Goal: Task Accomplishment & Management: Use online tool/utility

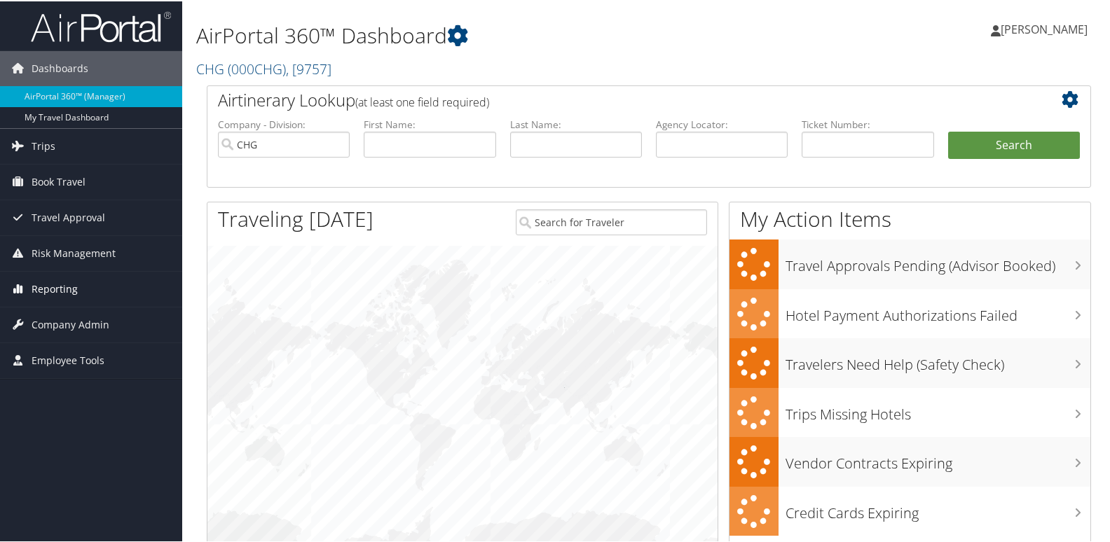
click at [39, 290] on span "Reporting" at bounding box center [55, 287] width 46 height 35
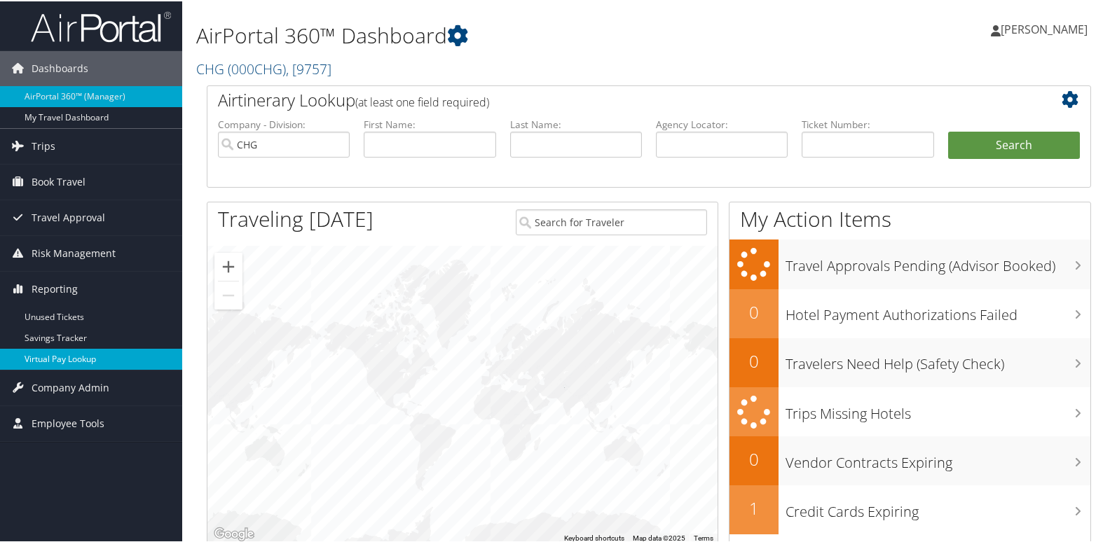
click at [69, 359] on link "Virtual Pay Lookup" at bounding box center [91, 357] width 182 height 21
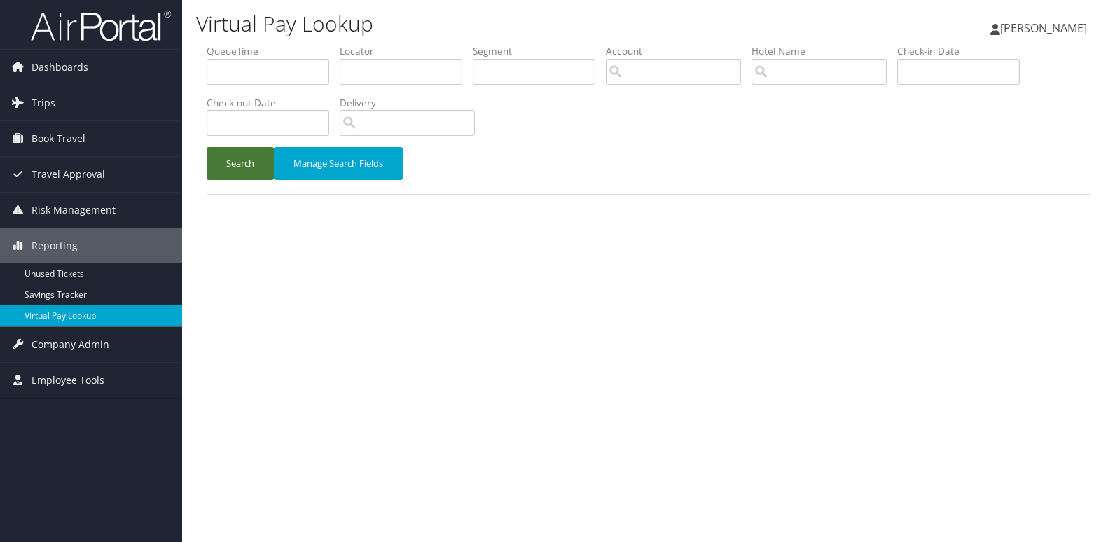
click at [250, 156] on button "Search" at bounding box center [240, 163] width 67 height 33
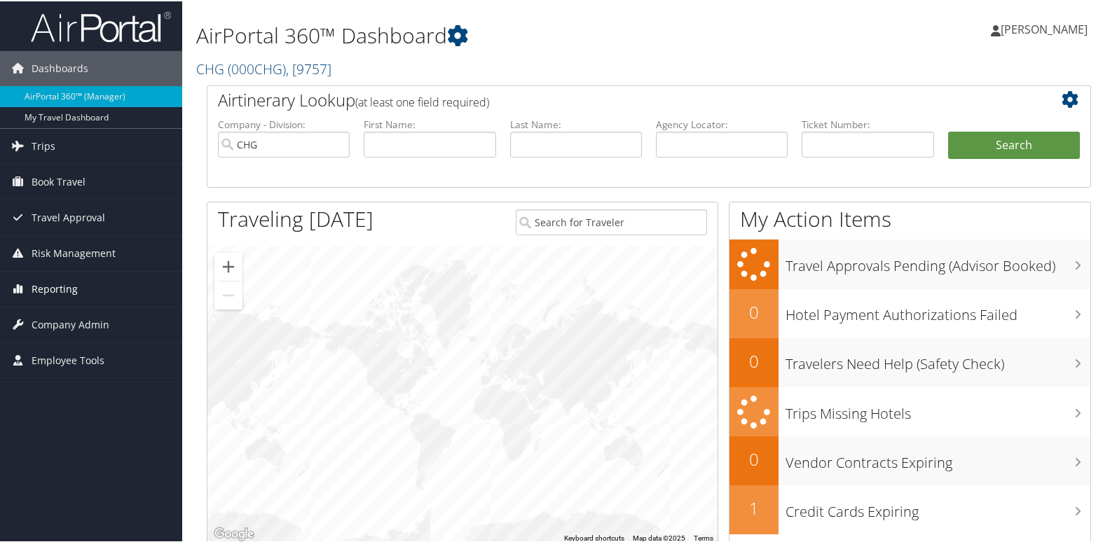
click at [47, 297] on span "Reporting" at bounding box center [55, 287] width 46 height 35
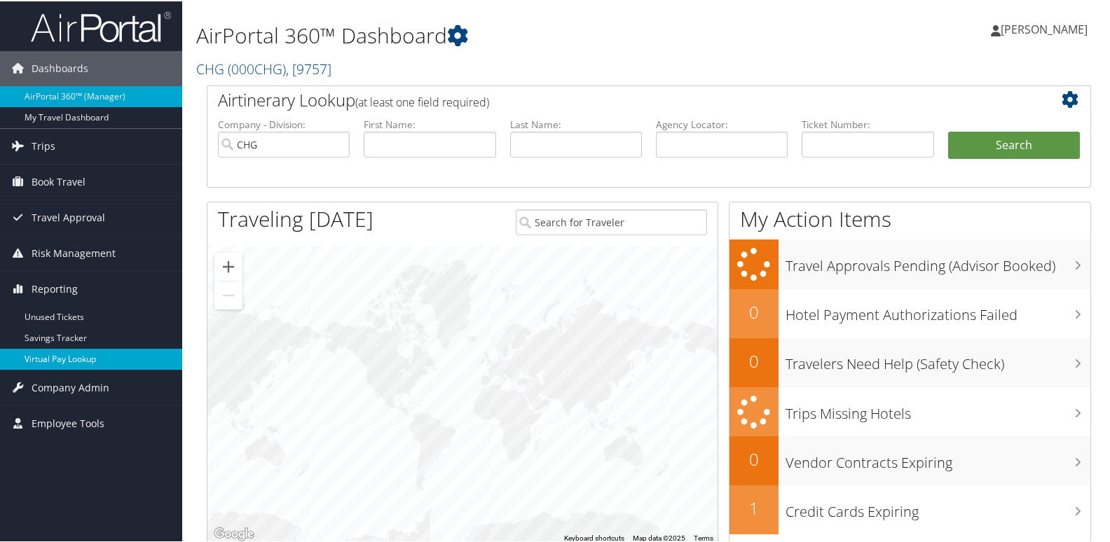
click at [57, 361] on link "Virtual Pay Lookup" at bounding box center [91, 357] width 182 height 21
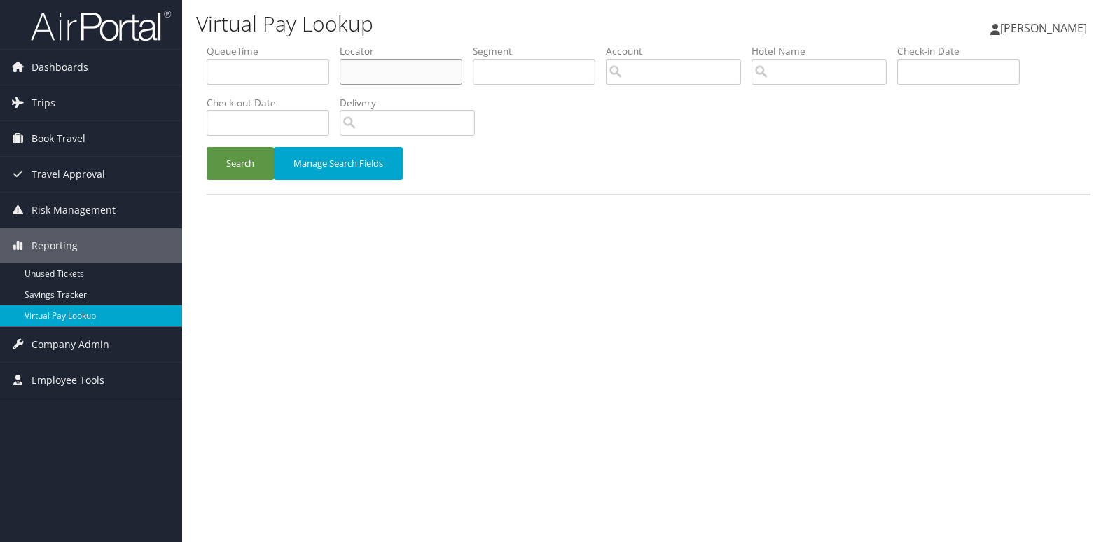
click at [399, 74] on input "text" at bounding box center [401, 72] width 123 height 26
paste input "YLNFCN"
type input "YLNFCN"
click at [207, 147] on button "Search" at bounding box center [240, 163] width 67 height 33
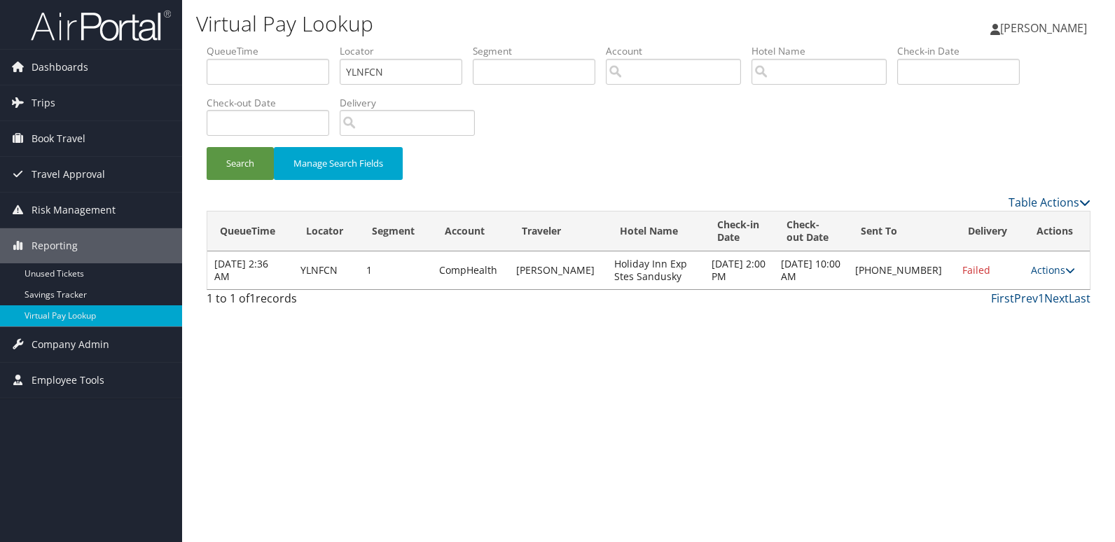
drag, startPoint x: 1046, startPoint y: 273, endPoint x: 1044, endPoint y: 294, distance: 20.4
click at [1046, 273] on link "Actions" at bounding box center [1053, 269] width 44 height 13
click at [1003, 328] on link "Delivery Information" at bounding box center [1006, 338] width 120 height 24
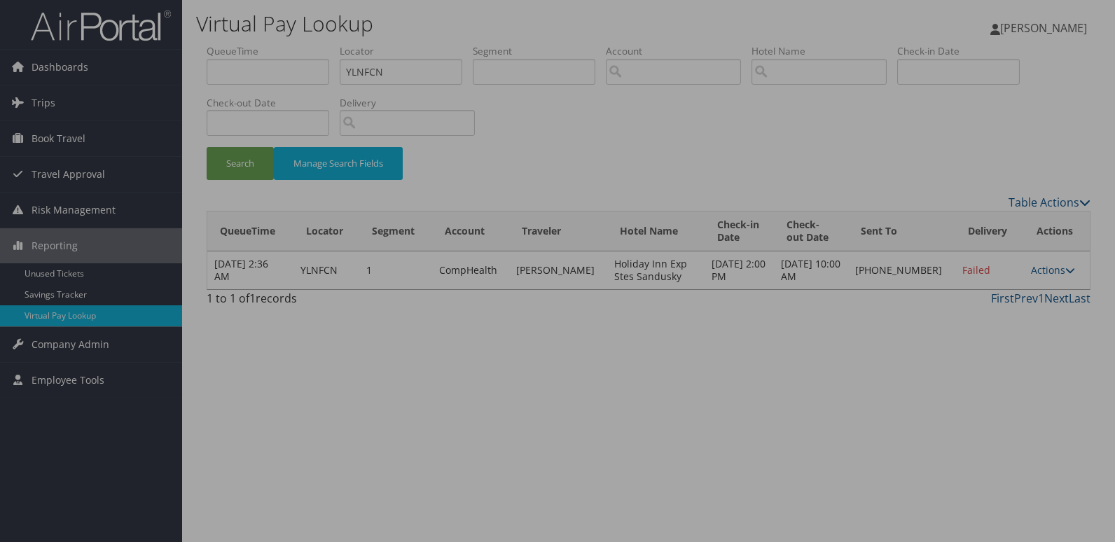
click at [970, 262] on div at bounding box center [557, 271] width 1115 height 542
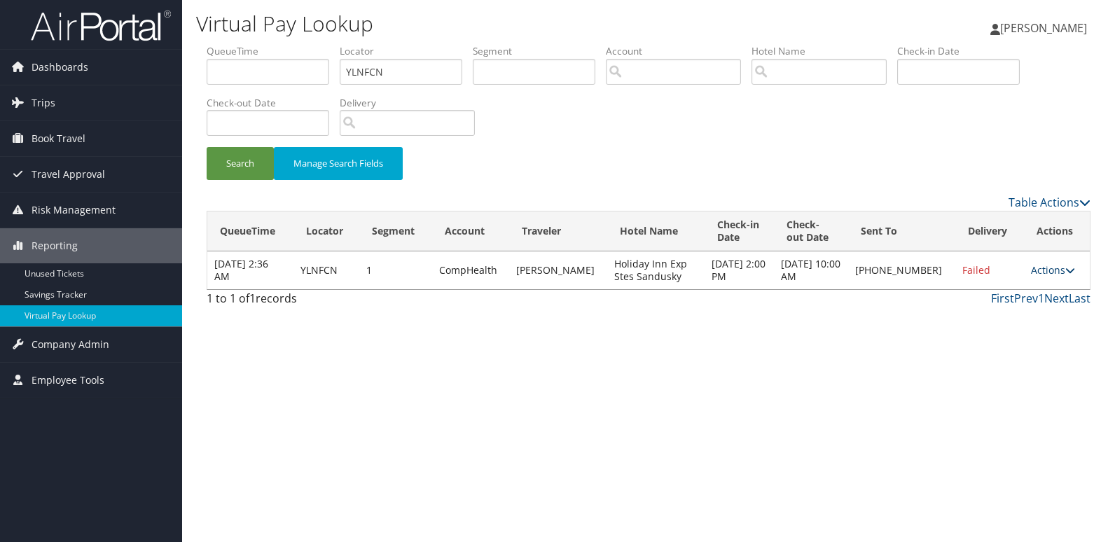
click at [1031, 273] on link "Actions" at bounding box center [1053, 269] width 44 height 13
click at [980, 316] on link "Logs" at bounding box center [1006, 315] width 120 height 24
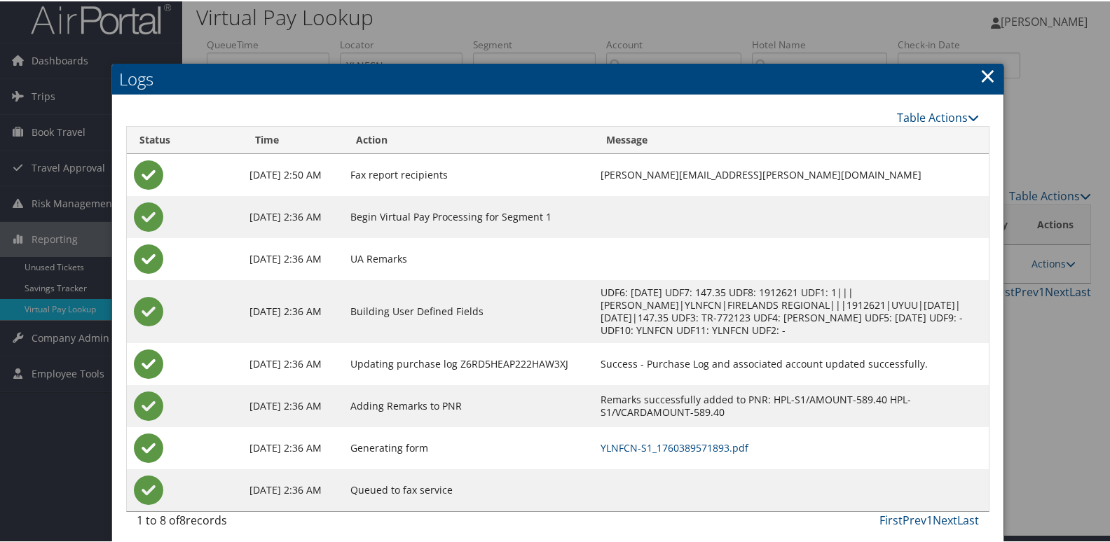
scroll to position [15, 0]
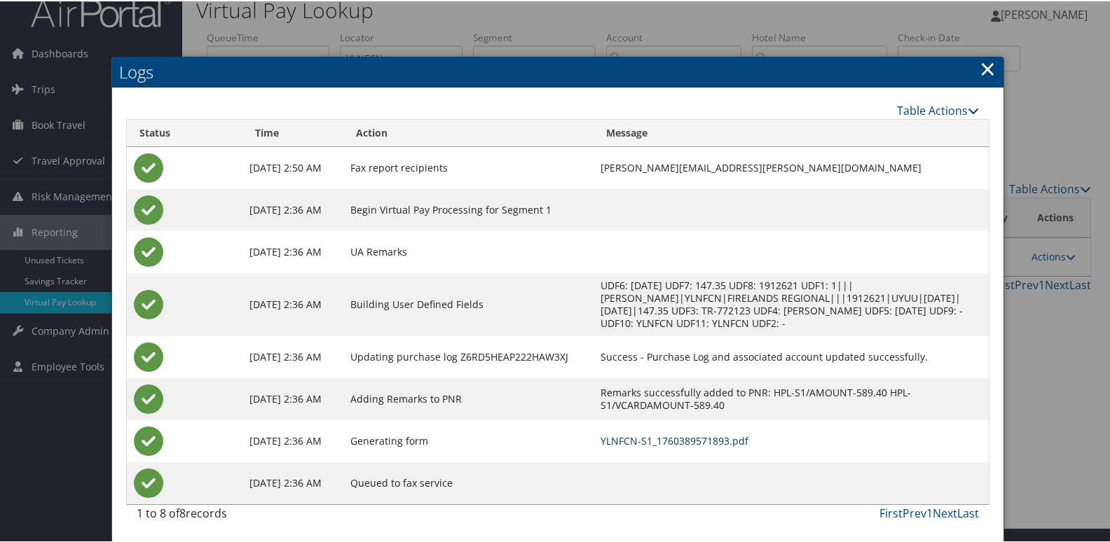
click at [696, 439] on link "YLNFCN-S1_1760389571893.pdf" at bounding box center [674, 439] width 148 height 13
